Goal: Task Accomplishment & Management: Manage account settings

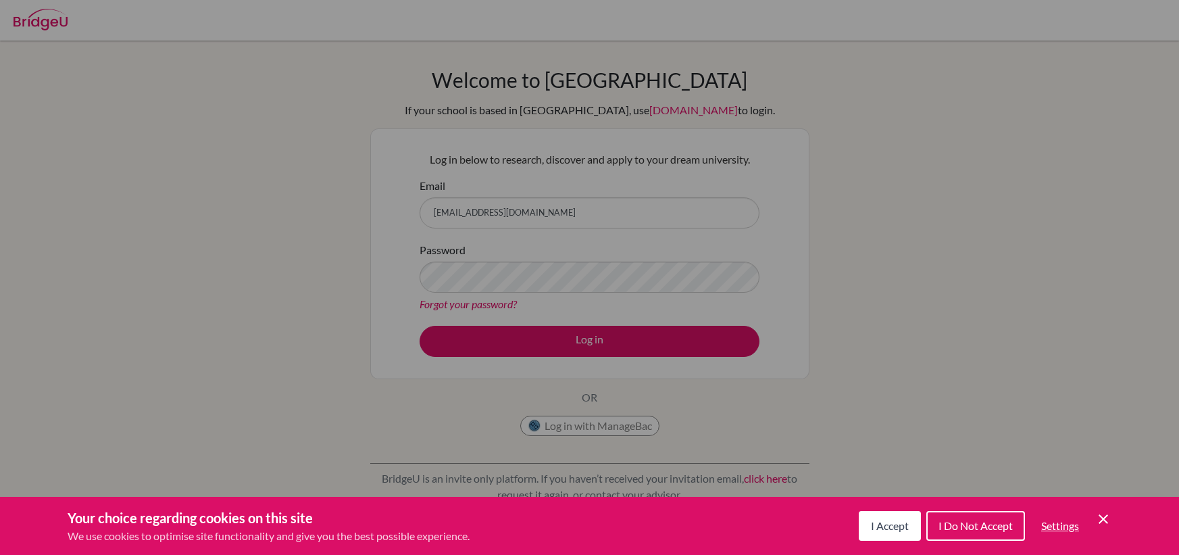
click at [1104, 522] on icon "Cookie Control Close Icon" at bounding box center [1104, 519] width 16 height 16
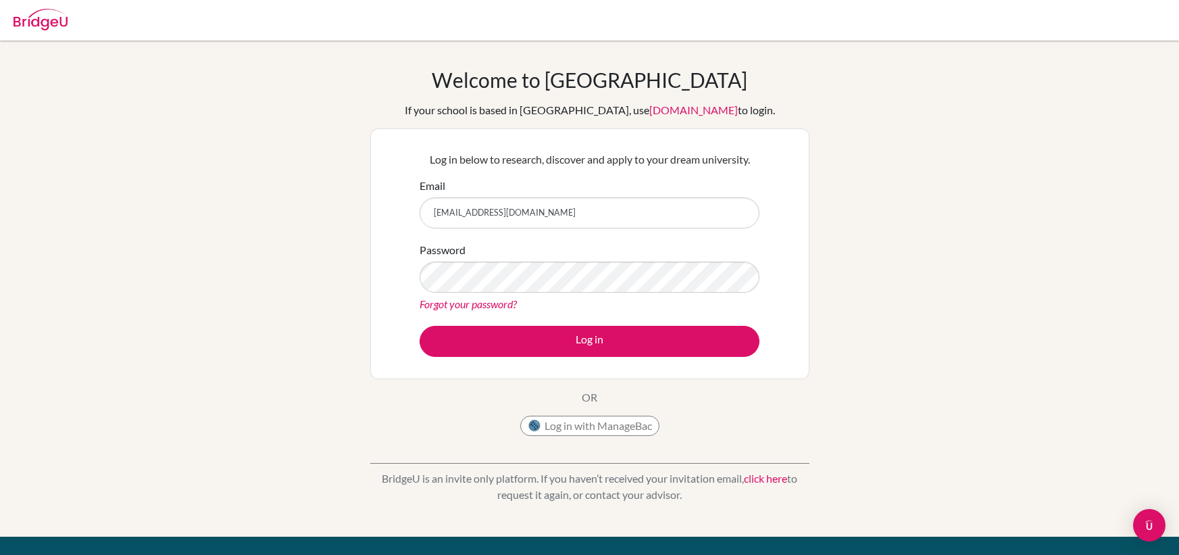
click at [485, 304] on link "Forgot your password?" at bounding box center [468, 303] width 97 height 13
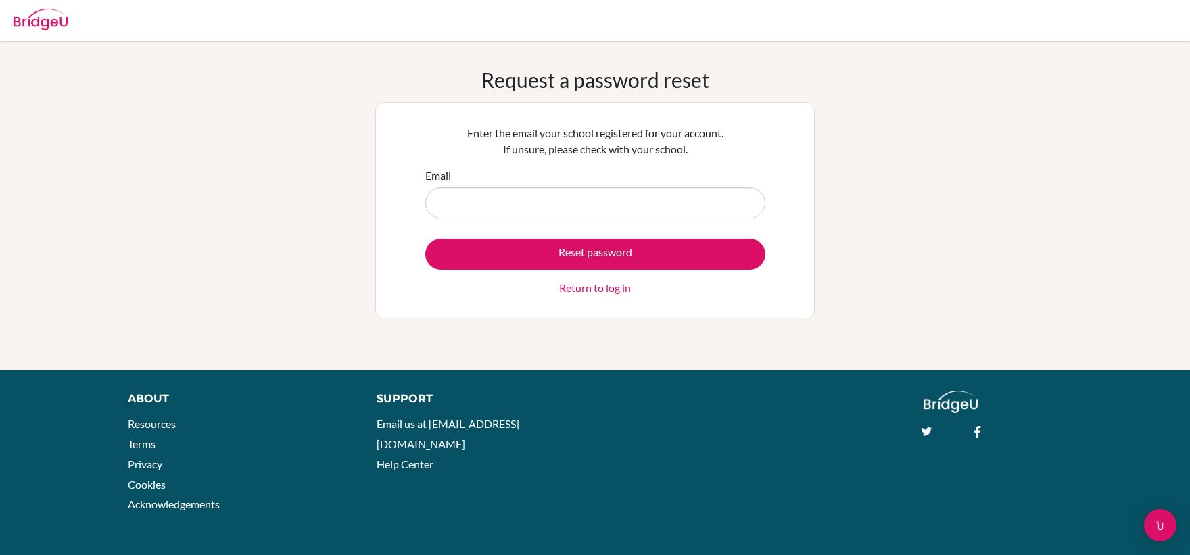
click at [517, 206] on input "Email" at bounding box center [595, 202] width 340 height 31
type input "[EMAIL_ADDRESS][DOMAIN_NAME]"
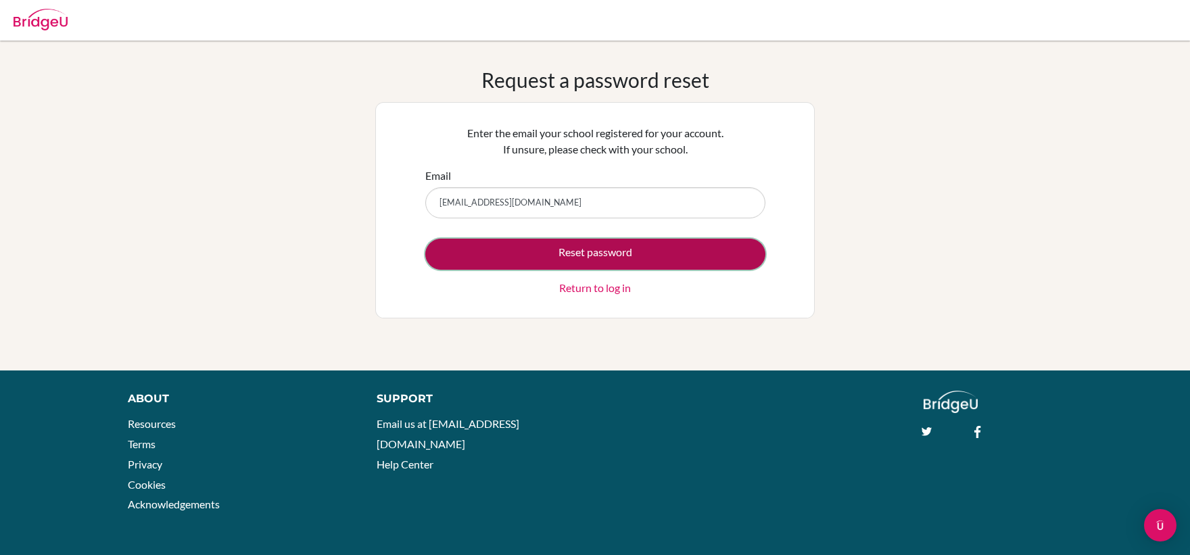
click at [558, 250] on button "Reset password" at bounding box center [595, 254] width 340 height 31
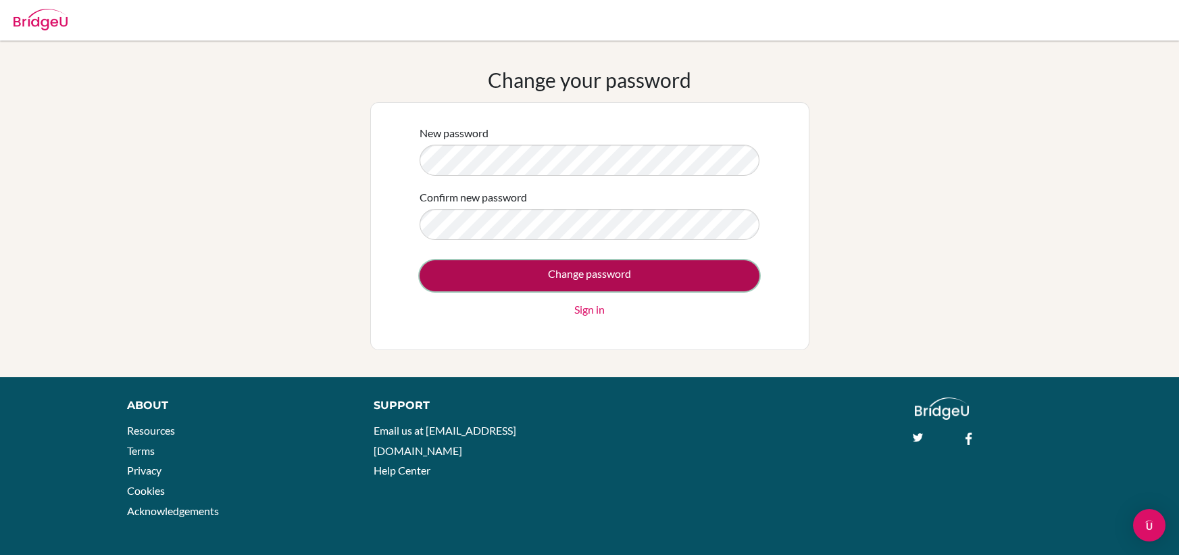
click at [491, 268] on input "Change password" at bounding box center [590, 275] width 340 height 31
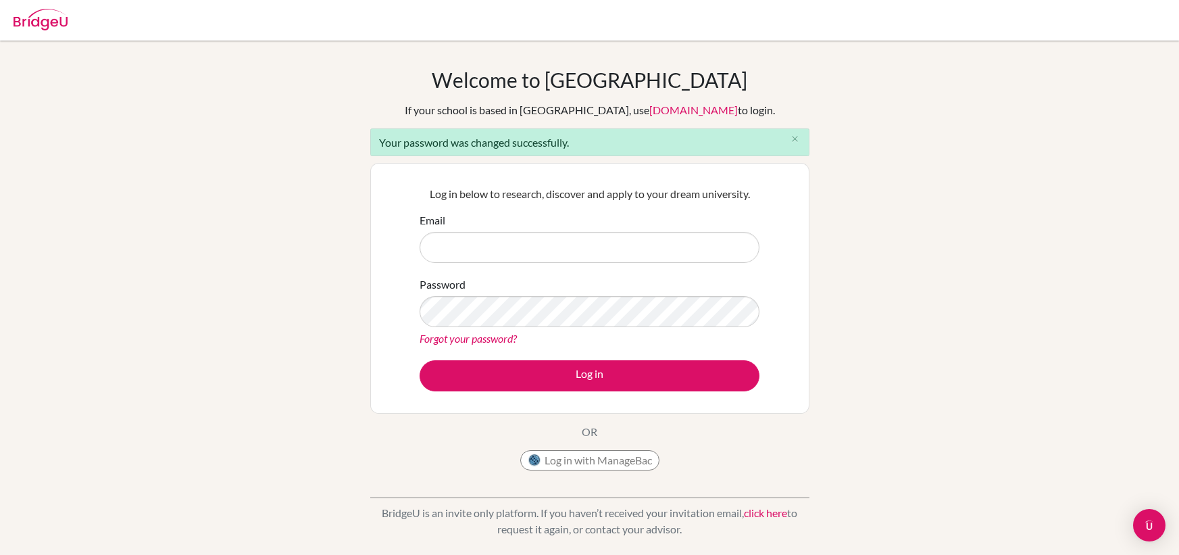
click at [458, 237] on input "Email" at bounding box center [590, 247] width 340 height 31
type input "[EMAIL_ADDRESS][DOMAIN_NAME]"
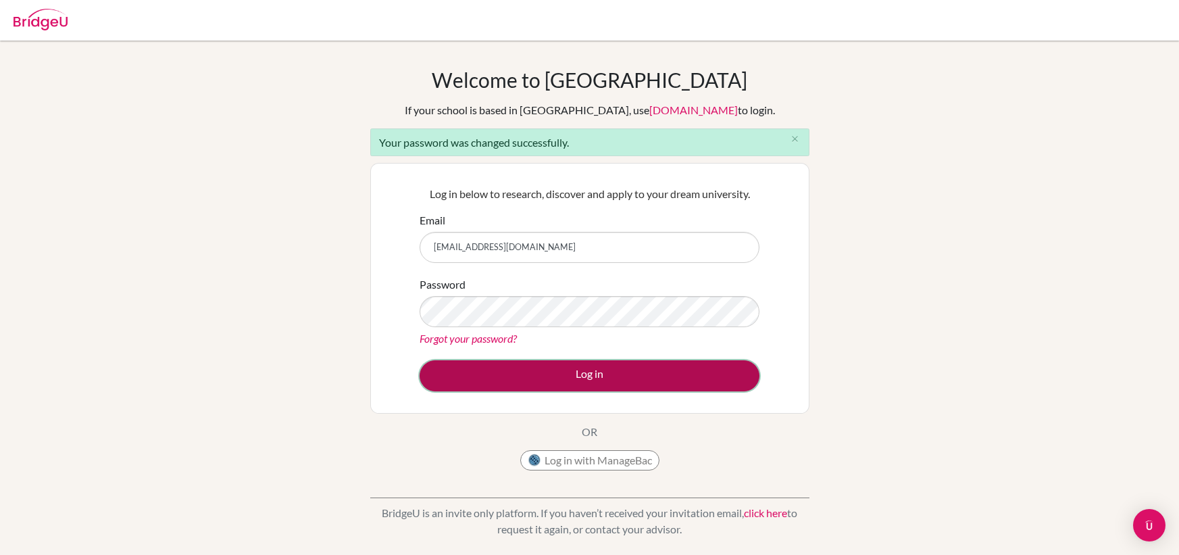
click at [525, 367] on button "Log in" at bounding box center [590, 375] width 340 height 31
